Goal: Check status: Check status

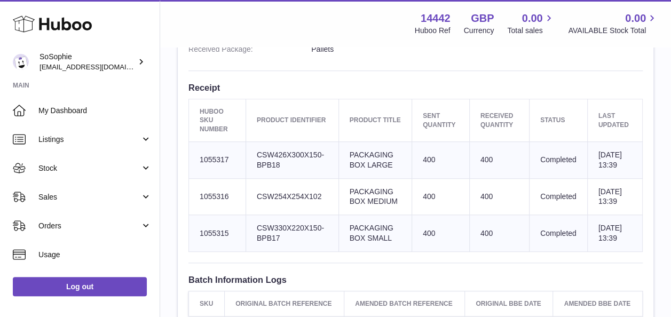
scroll to position [379, 0]
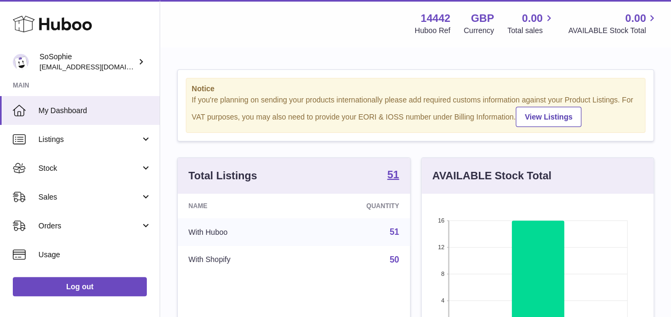
scroll to position [166, 232]
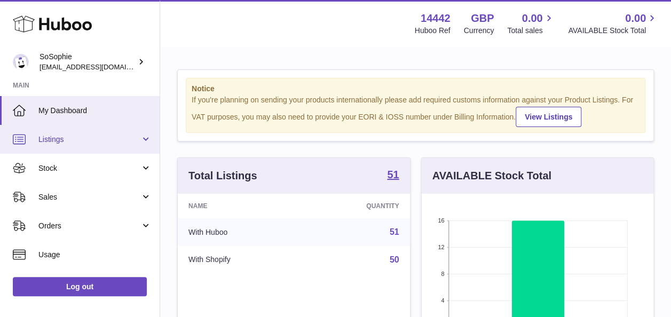
click at [65, 131] on link "Listings" at bounding box center [80, 139] width 160 height 29
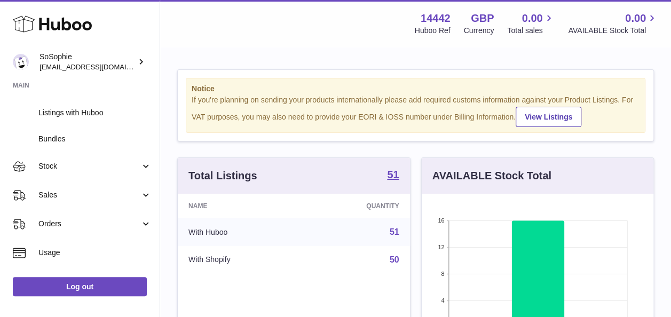
scroll to position [83, 0]
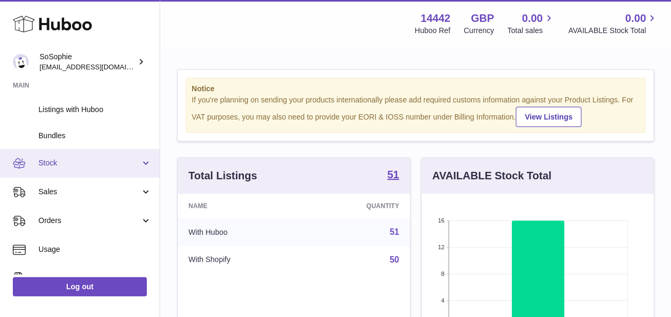
click at [82, 163] on span "Stock" at bounding box center [89, 163] width 102 height 10
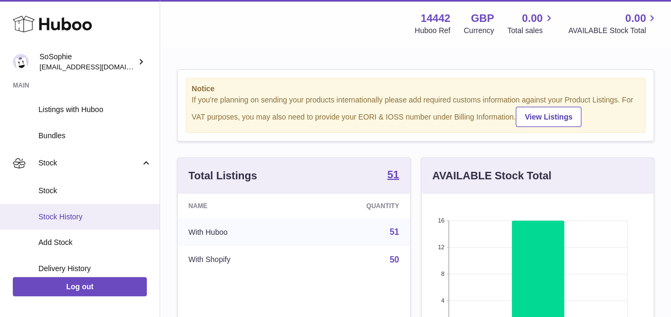
scroll to position [134, 0]
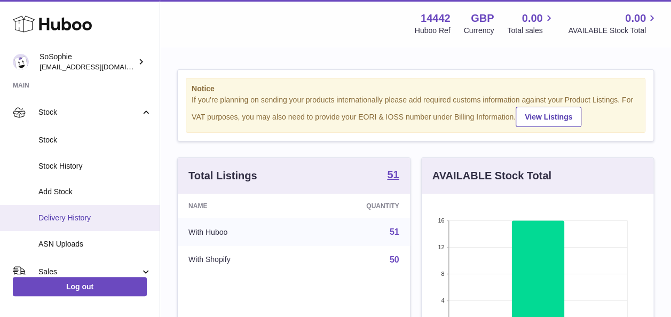
click at [105, 224] on link "Delivery History" at bounding box center [80, 218] width 160 height 26
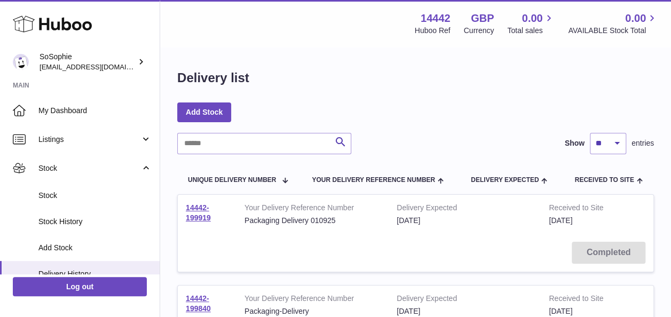
click at [105, 224] on span "Stock History" at bounding box center [94, 222] width 113 height 10
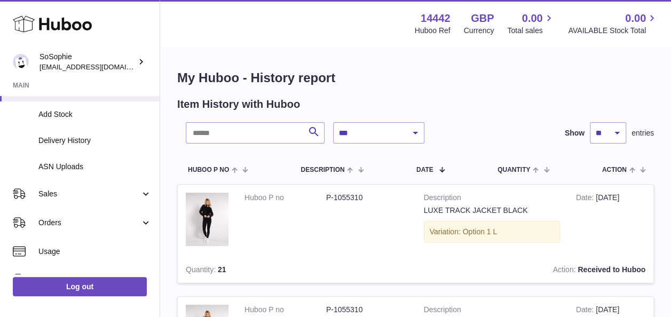
scroll to position [137, 0]
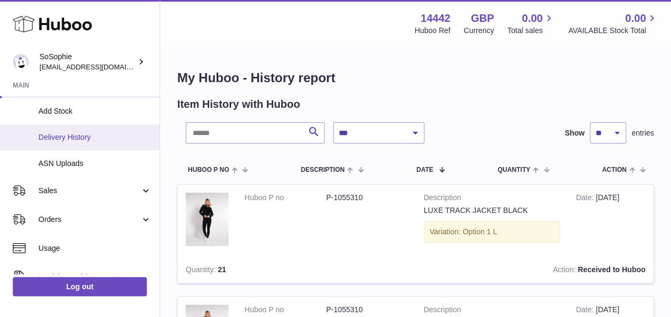
click at [99, 138] on span "Delivery History" at bounding box center [94, 137] width 113 height 10
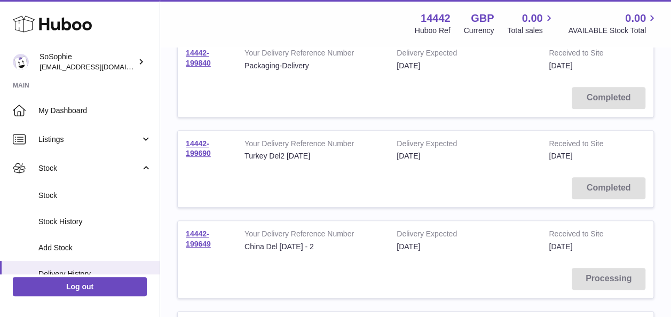
scroll to position [254, 0]
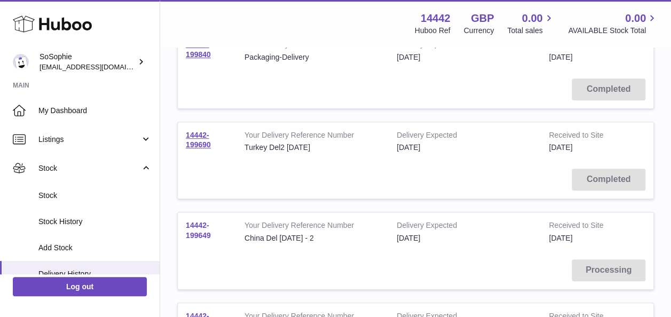
click at [195, 226] on link "14442-199649" at bounding box center [198, 230] width 25 height 19
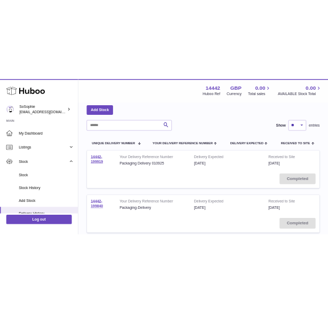
scroll to position [49, 0]
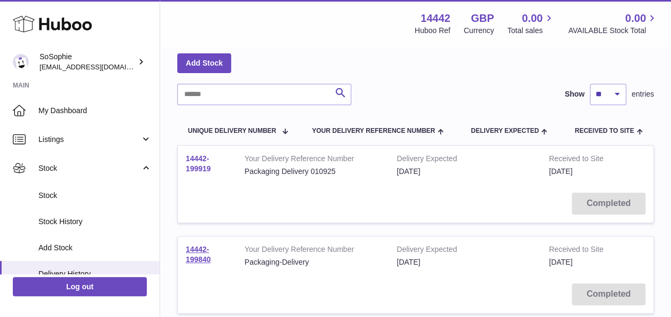
click at [197, 162] on link "14442-199919" at bounding box center [198, 163] width 25 height 19
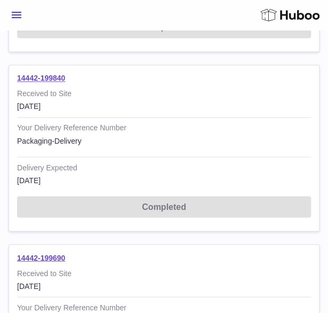
scroll to position [353, 0]
click at [48, 78] on link "14442-199840" at bounding box center [41, 78] width 48 height 9
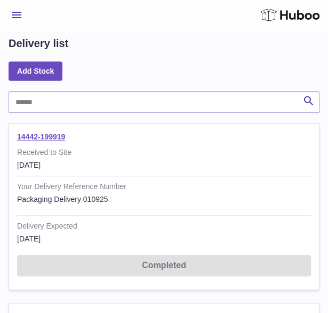
scroll to position [114, 0]
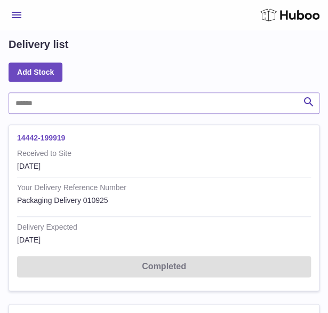
click at [53, 133] on link "14442-199919" at bounding box center [41, 137] width 48 height 9
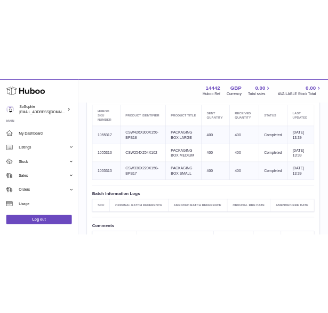
scroll to position [424, 0]
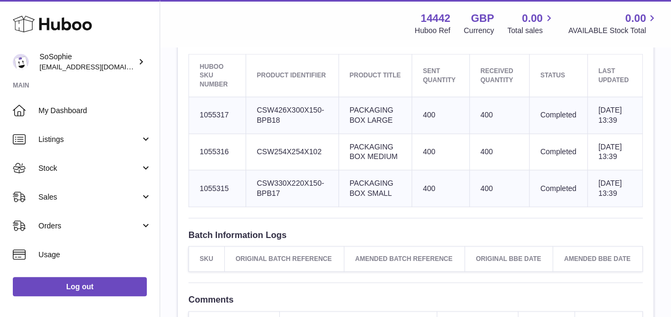
drag, startPoint x: 227, startPoint y: 120, endPoint x: 192, endPoint y: 119, distance: 34.7
click at [192, 119] on td "Huboo SKU Number 1055317" at bounding box center [217, 115] width 57 height 37
copy td "1055317"
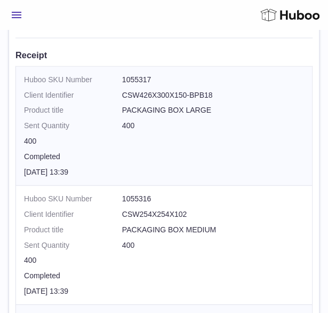
scroll to position [527, 0]
drag, startPoint x: 164, startPoint y: 198, endPoint x: 123, endPoint y: 192, distance: 42.1
click at [123, 192] on td "Huboo SKU Number 1055316" at bounding box center [164, 195] width 296 height 21
copy td "1055316"
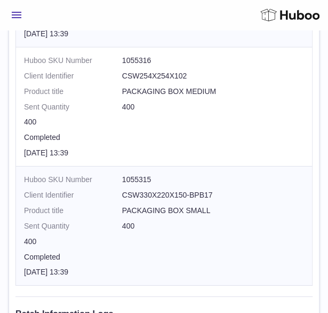
scroll to position [670, 0]
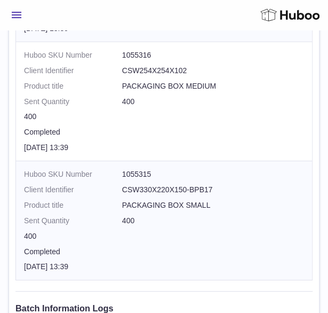
drag, startPoint x: 181, startPoint y: 172, endPoint x: 126, endPoint y: 170, distance: 55.0
click at [126, 170] on td "Huboo SKU Number 1055315" at bounding box center [164, 171] width 296 height 21
copy td "1055315"
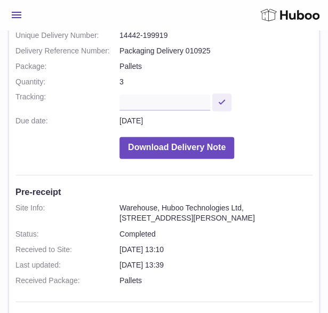
scroll to position [259, 0]
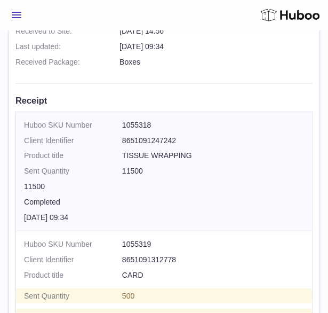
scroll to position [480, 0]
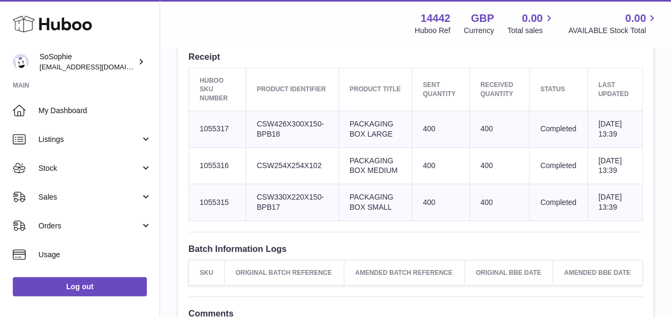
scroll to position [421, 0]
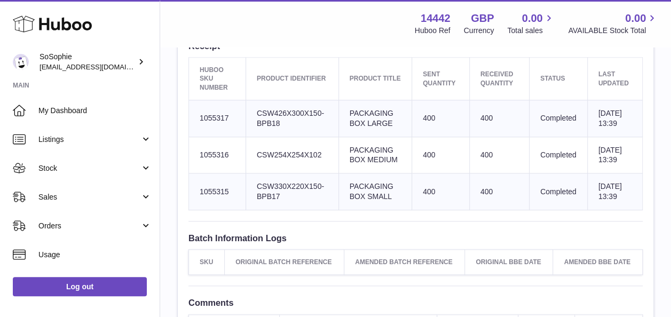
click at [328, 134] on td "Product title PACKAGING BOX LARGE" at bounding box center [374, 118] width 73 height 37
